Goal: Task Accomplishment & Management: Manage account settings

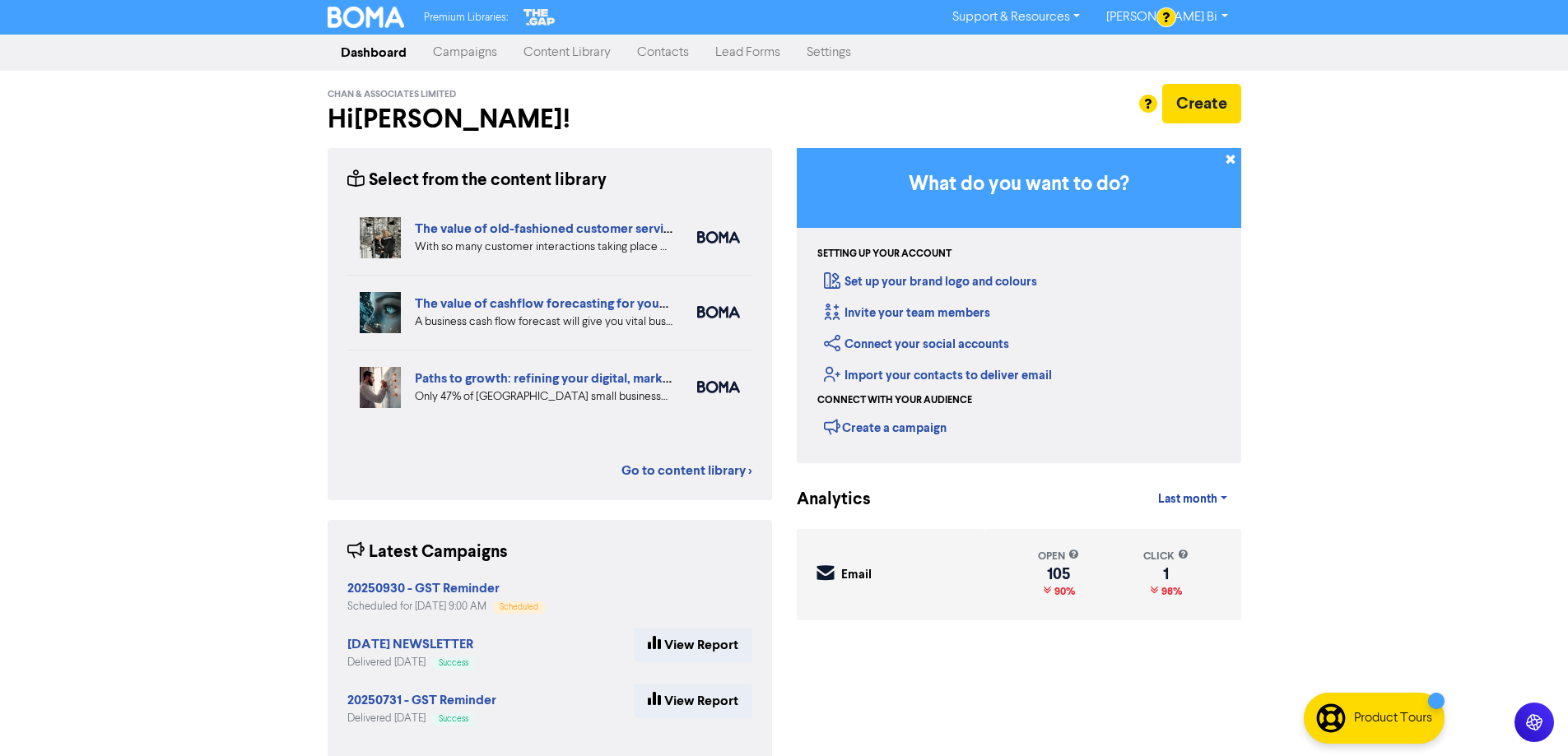
click at [644, 59] on link "Contacts" at bounding box center [663, 52] width 78 height 33
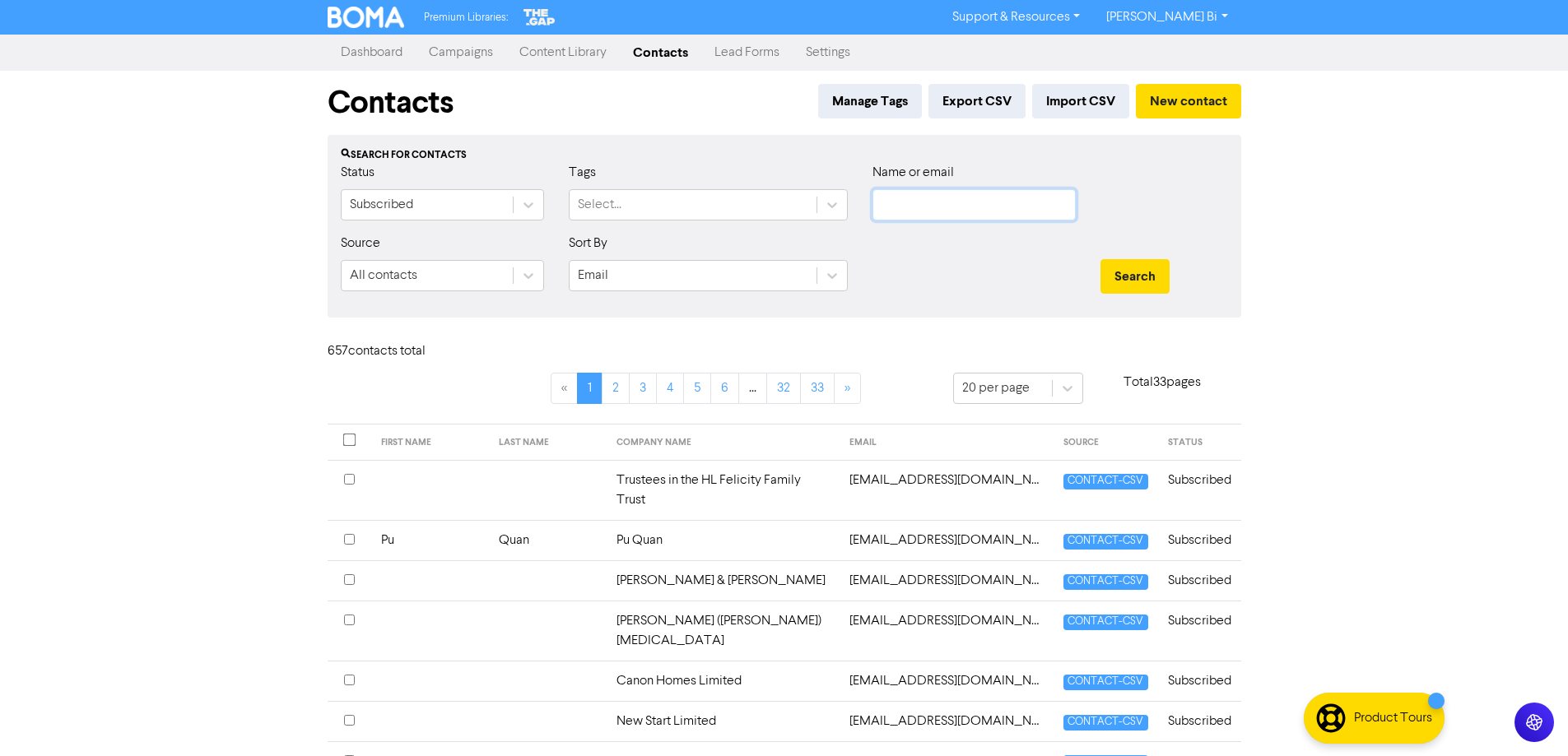
click at [977, 208] on input "text" at bounding box center [974, 204] width 204 height 31
paste input "Foochow Brothers Limited"
type input "Foochow Brothers Limited"
click at [1155, 287] on button "Search" at bounding box center [1135, 276] width 70 height 34
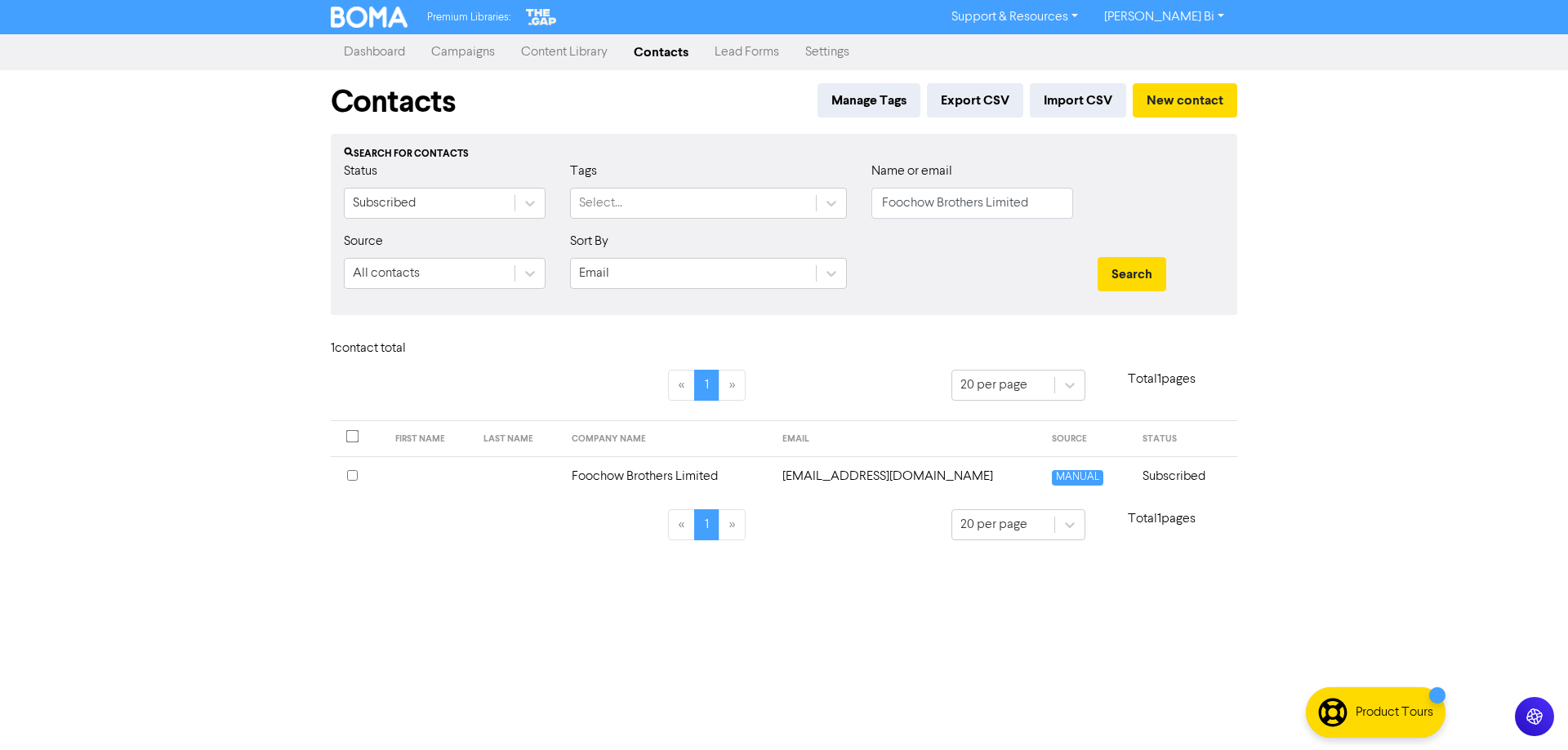
click at [350, 478] on input "checkbox" at bounding box center [352, 475] width 11 height 11
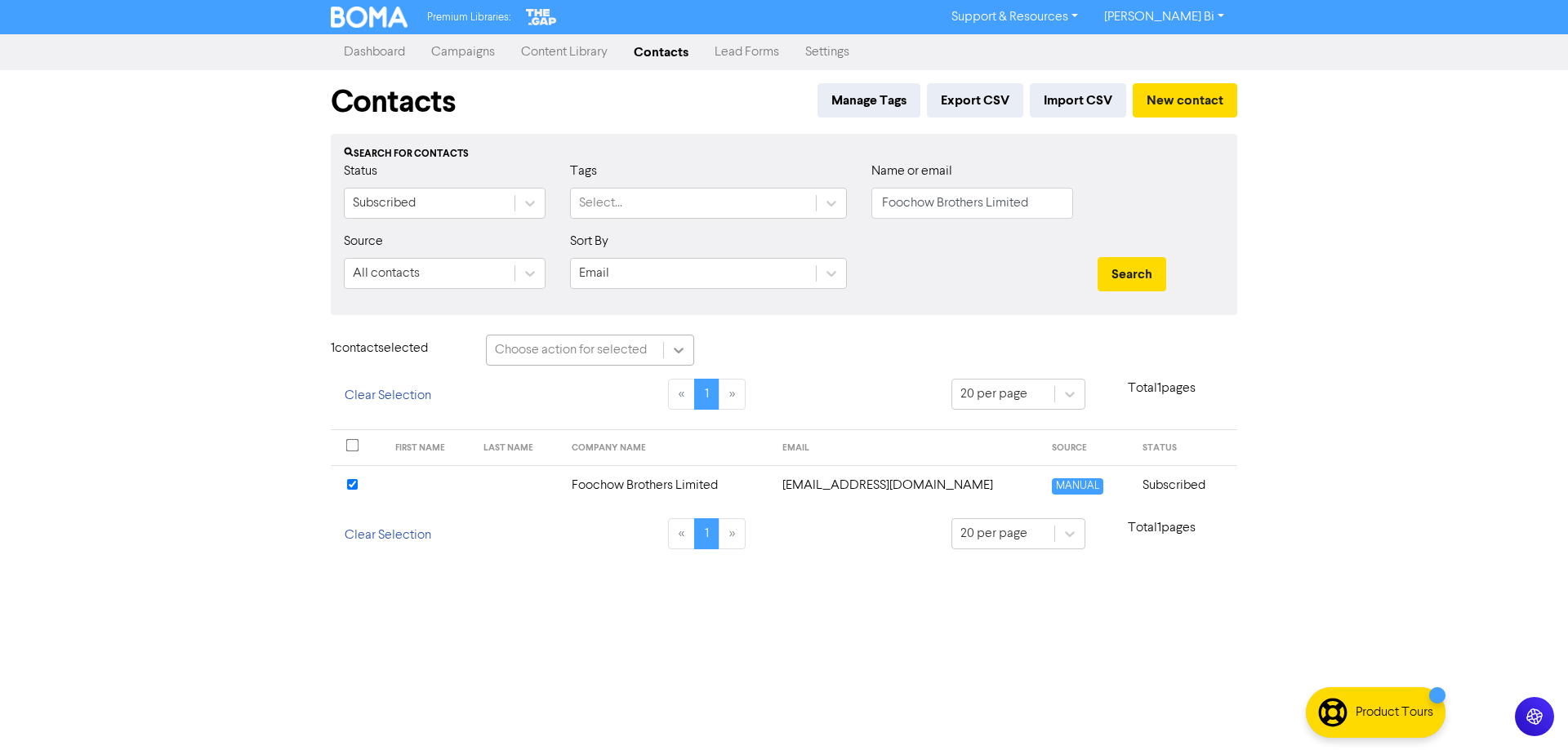
click at [676, 350] on icon at bounding box center [679, 350] width 10 height 6
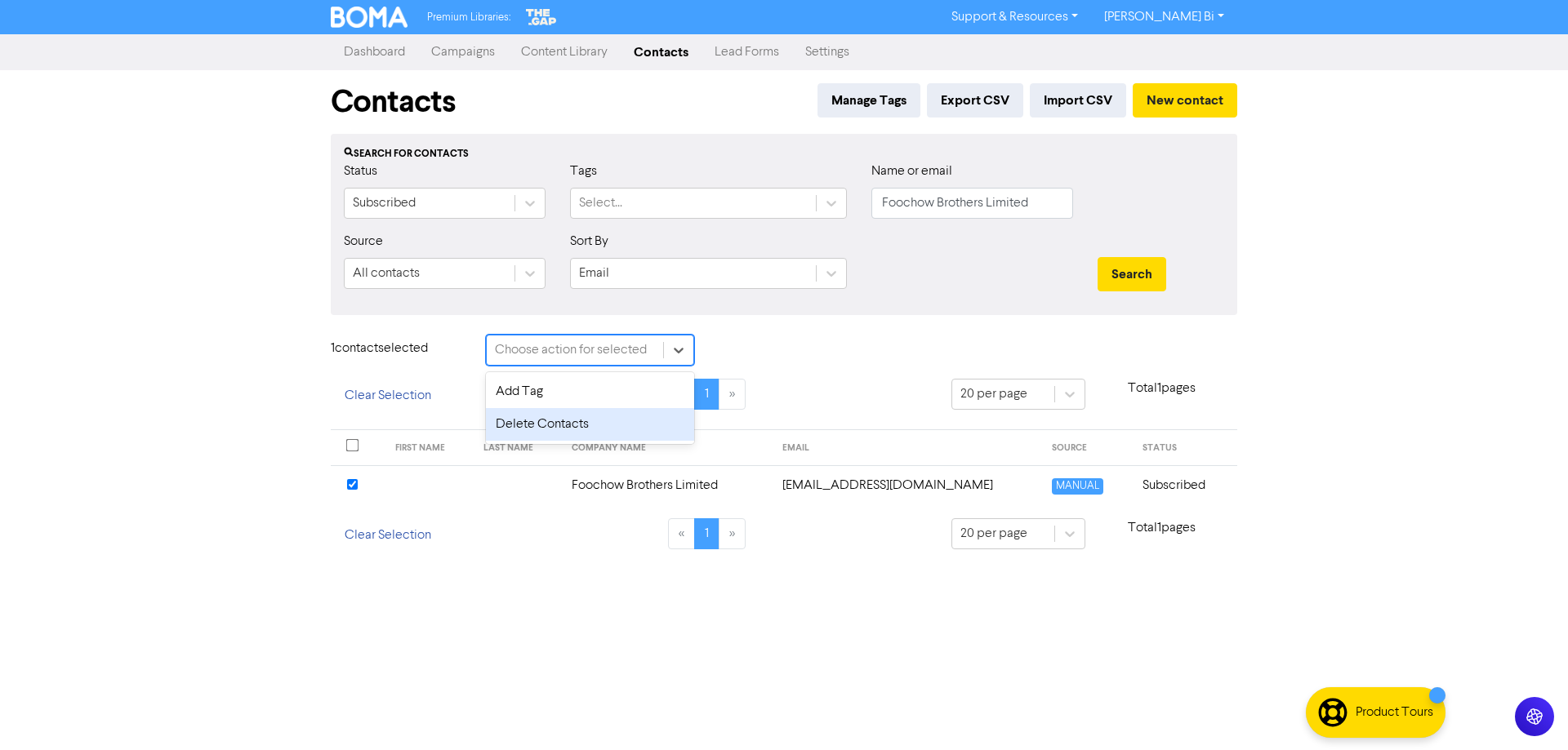
click at [625, 426] on div "Delete Contacts" at bounding box center [590, 424] width 209 height 32
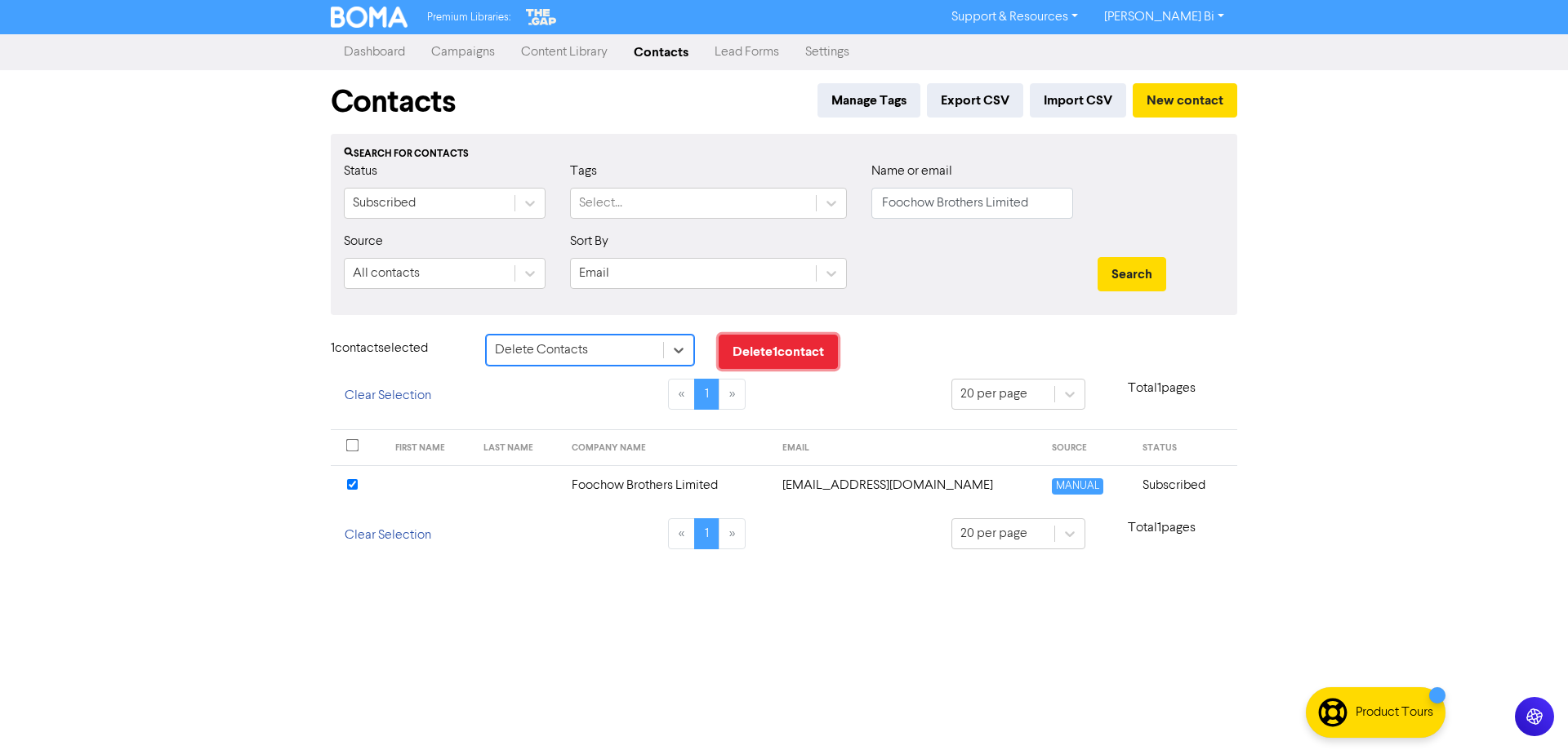
click at [764, 359] on button "Delete 1 contact" at bounding box center [778, 351] width 119 height 34
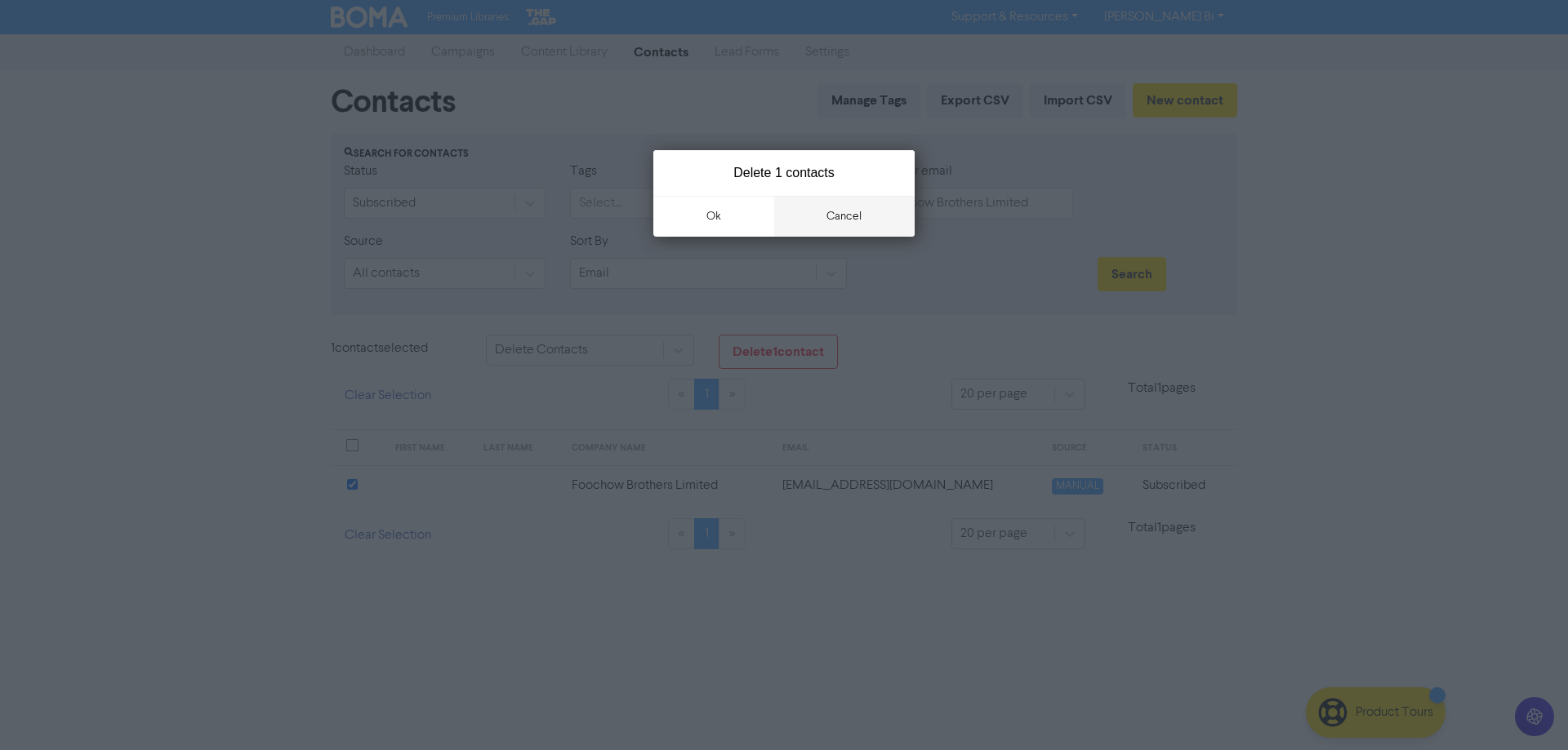
click at [831, 227] on button "cancel" at bounding box center [845, 216] width 141 height 41
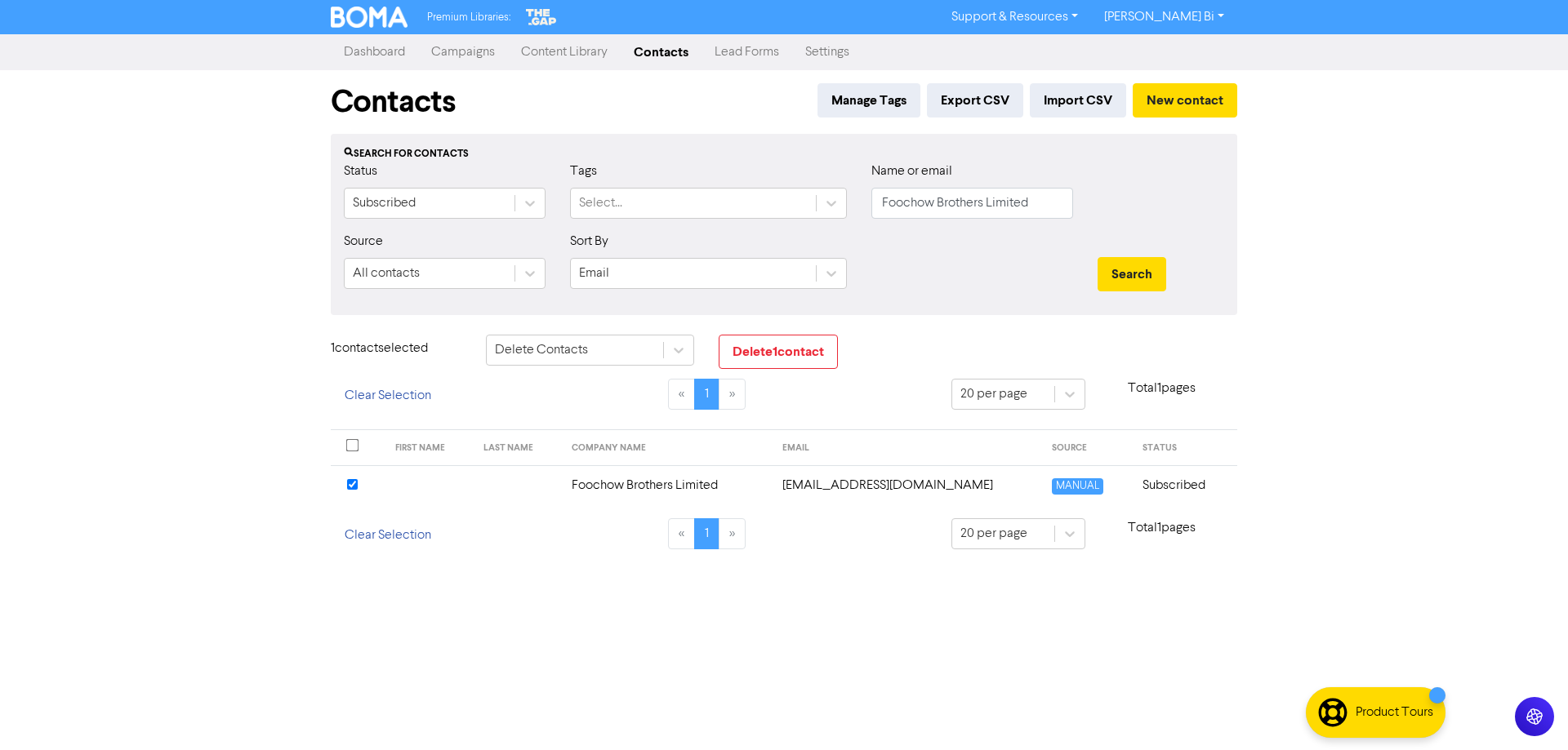
click at [348, 479] on input "checkbox" at bounding box center [352, 484] width 11 height 11
